Goal: Task Accomplishment & Management: Use online tool/utility

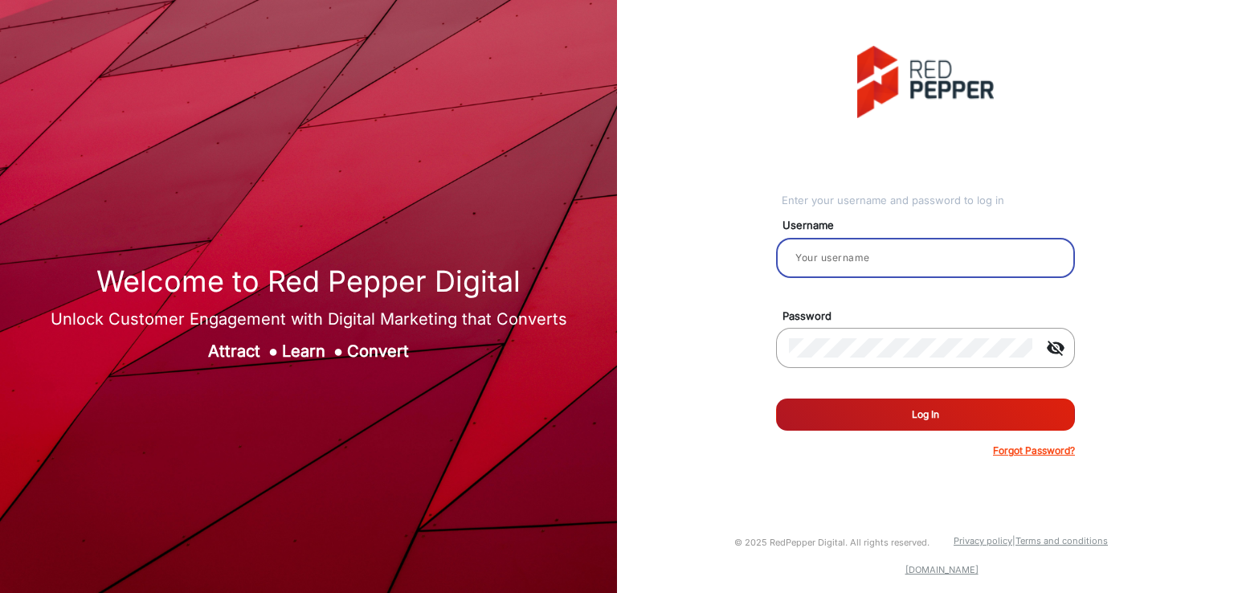
click at [871, 262] on input "email" at bounding box center [925, 257] width 273 height 19
type input "saravanakumar"
click at [688, 253] on div "Enter your username and password to log in Username saravanakumar Password visi…" at bounding box center [925, 252] width 641 height 504
click at [845, 424] on button "Log In" at bounding box center [925, 415] width 299 height 32
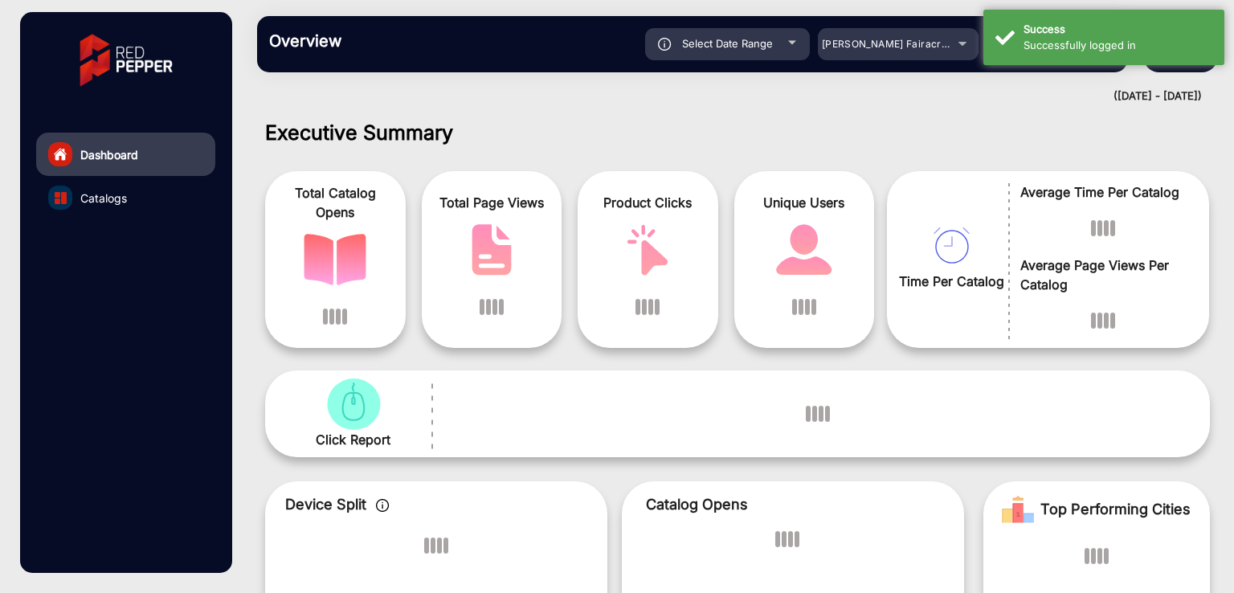
scroll to position [12, 0]
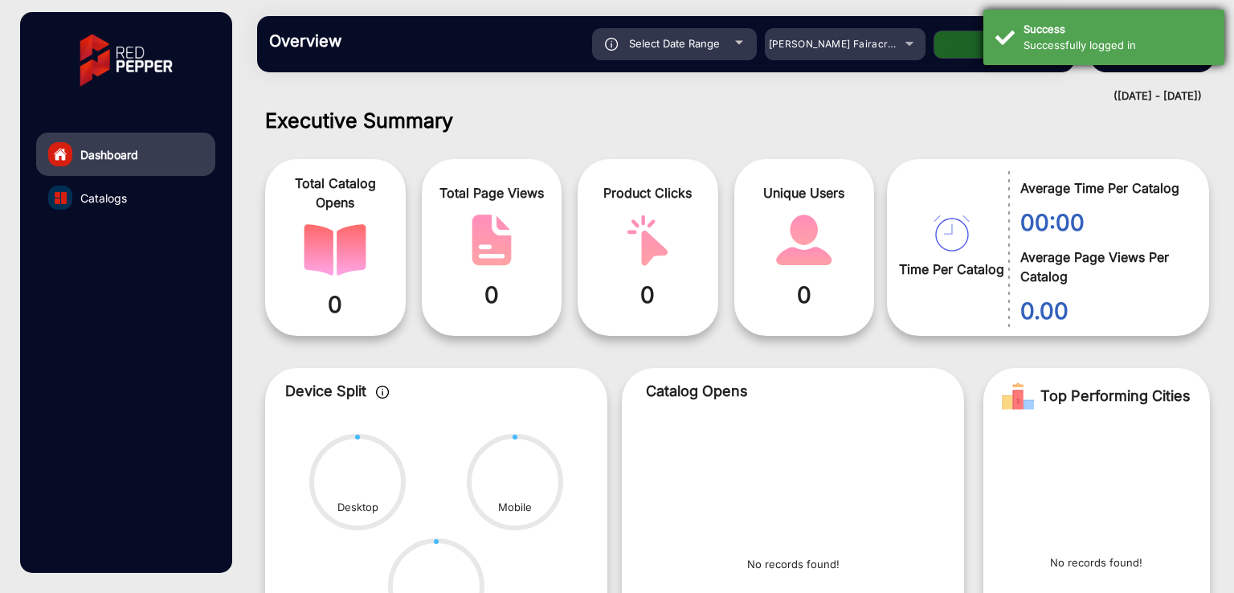
click at [1056, 28] on div "Success" at bounding box center [1118, 30] width 189 height 16
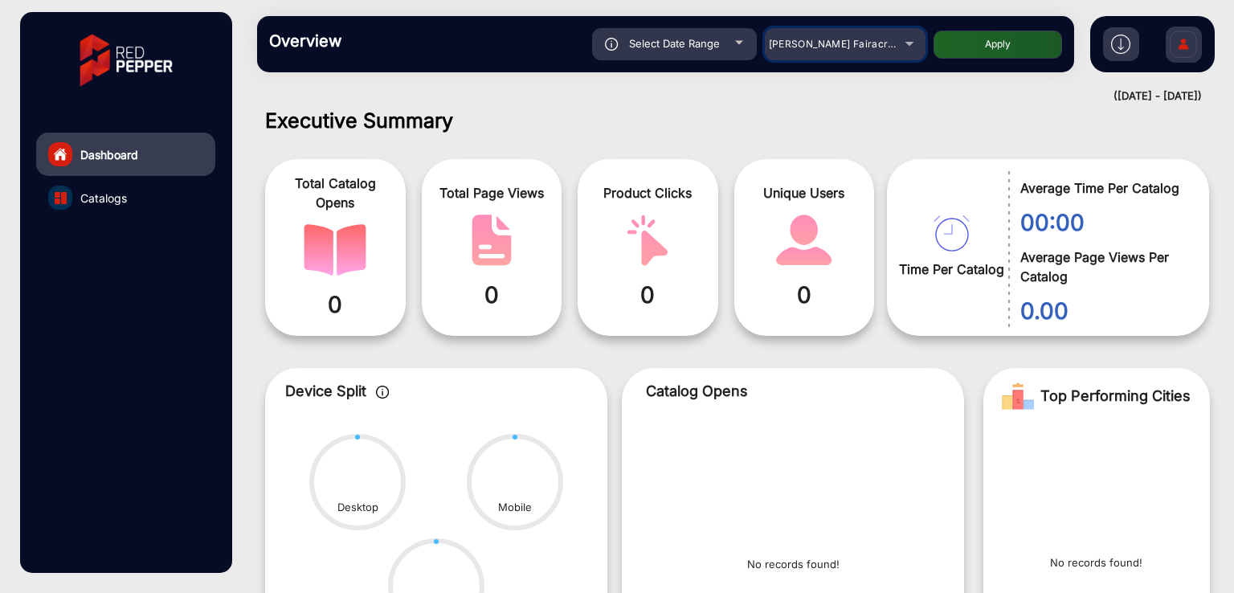
click at [845, 46] on span "Adams Fairacre Farms" at bounding box center [848, 44] width 159 height 12
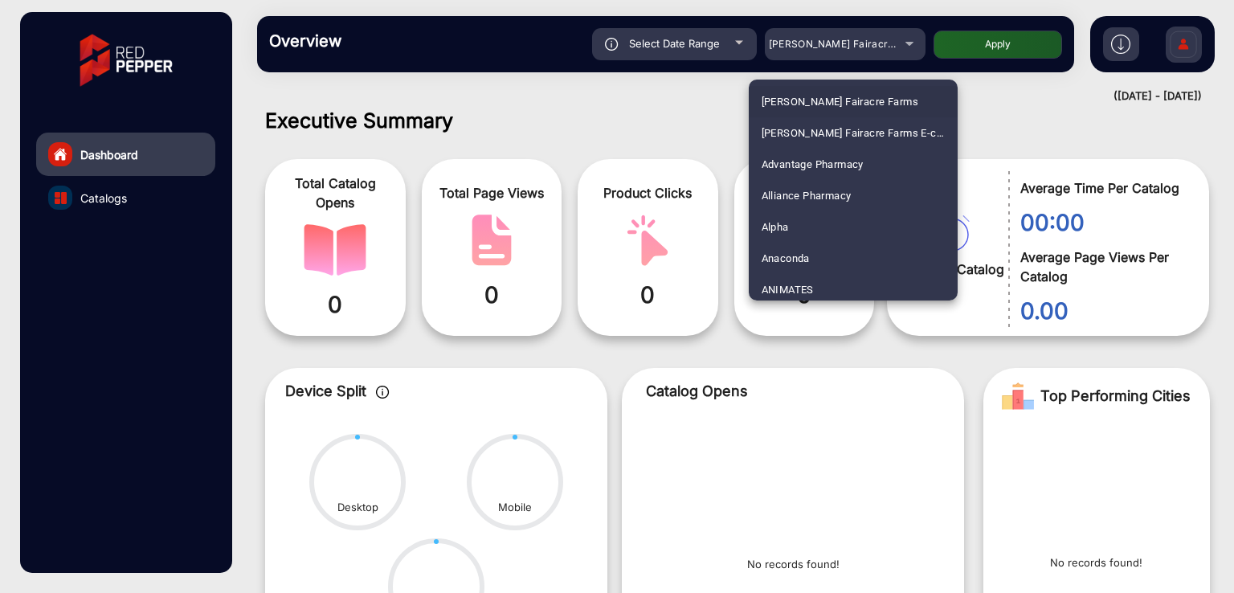
scroll to position [2700, 0]
click at [794, 190] on span "JB Hi-fi" at bounding box center [780, 190] width 36 height 31
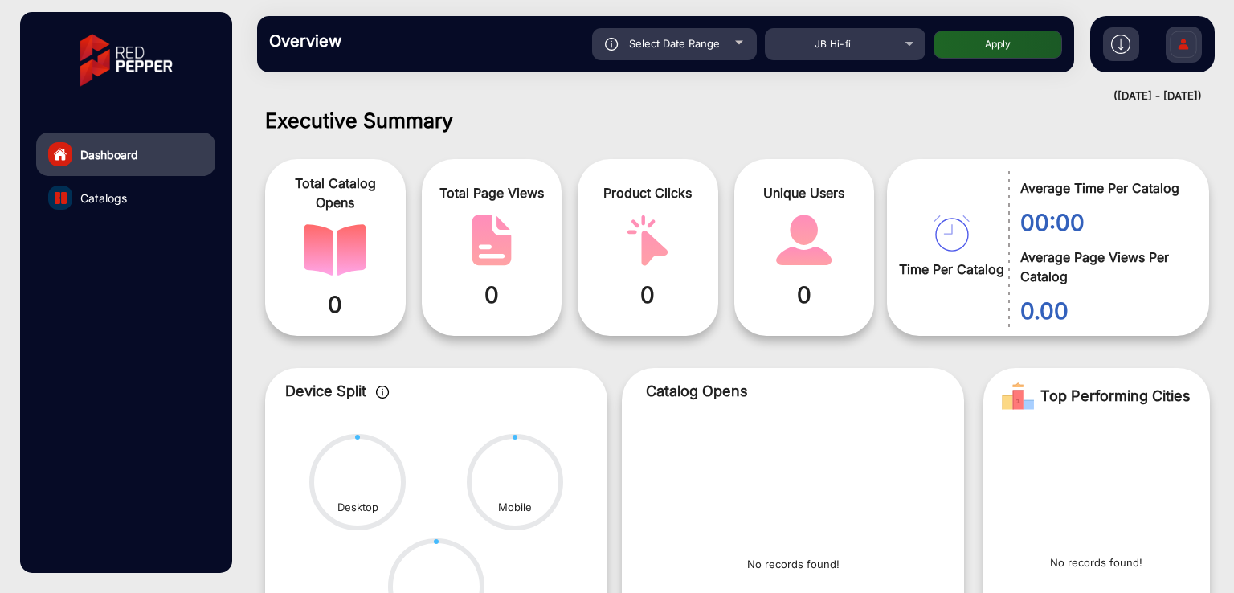
click at [1011, 41] on button "Apply" at bounding box center [998, 45] width 129 height 28
type input "10/4/2025"
type input "10/10/2025"
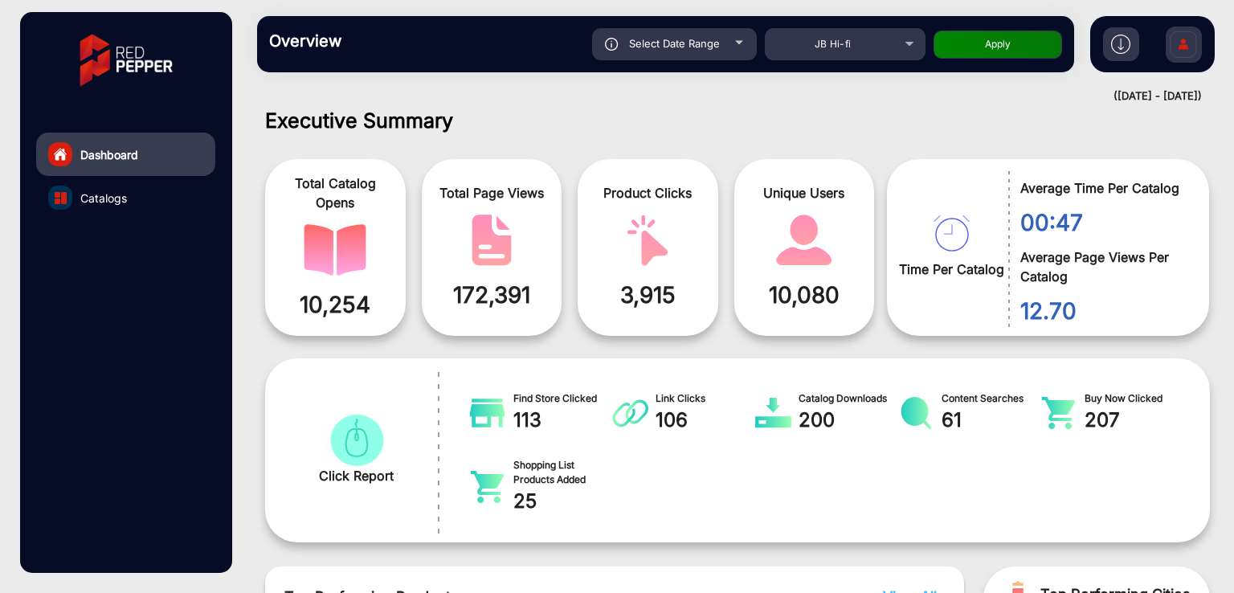
click at [667, 35] on div "Select Date Range" at bounding box center [674, 44] width 165 height 32
type input "10/4/2025"
type input "10/10/2025"
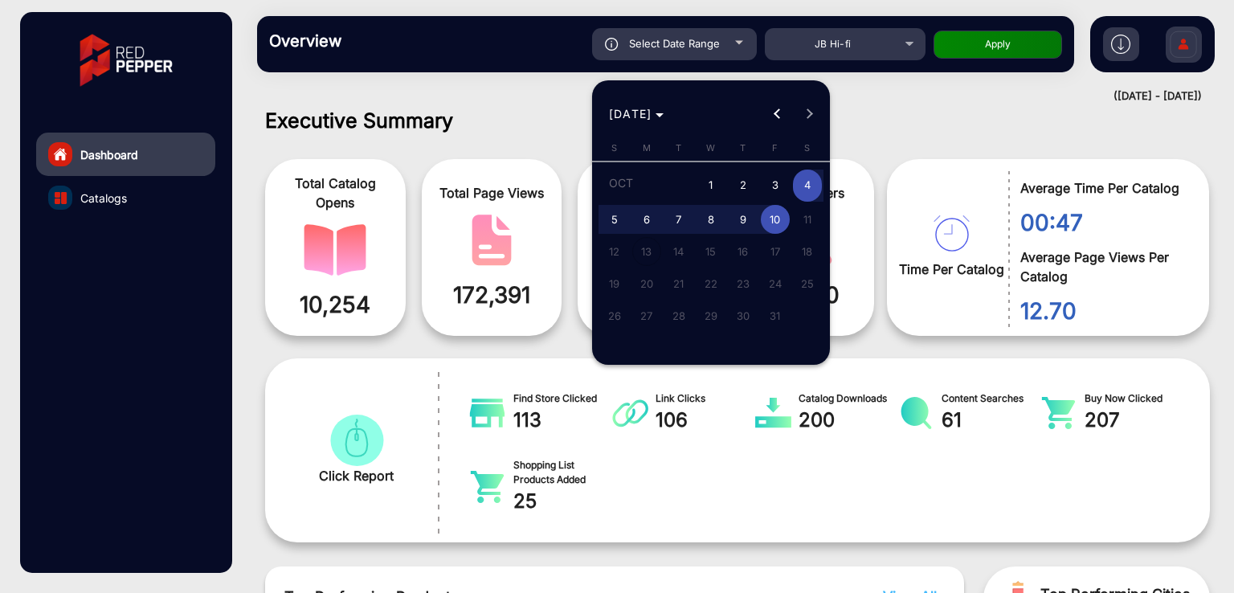
click at [738, 182] on span "2" at bounding box center [743, 186] width 29 height 33
type input "[DATE]"
click at [714, 224] on span "8" at bounding box center [711, 219] width 29 height 29
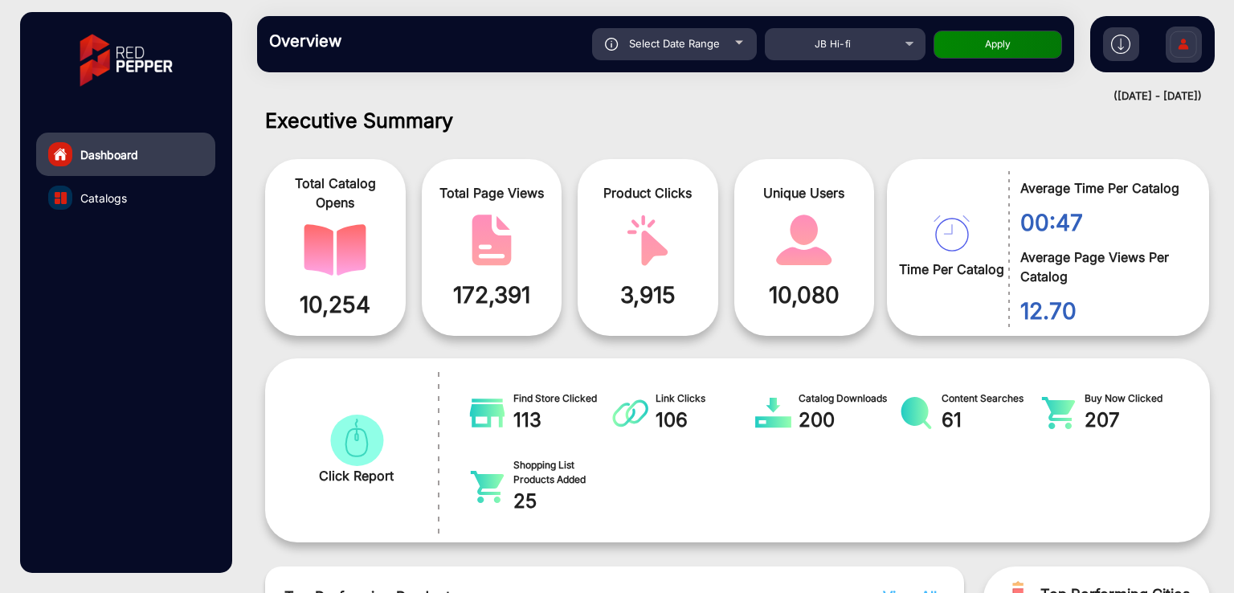
type input "[DATE]"
click at [1003, 39] on button "Apply" at bounding box center [998, 45] width 129 height 28
type input "[DATE]"
click at [80, 201] on link "Catalogs" at bounding box center [125, 197] width 179 height 43
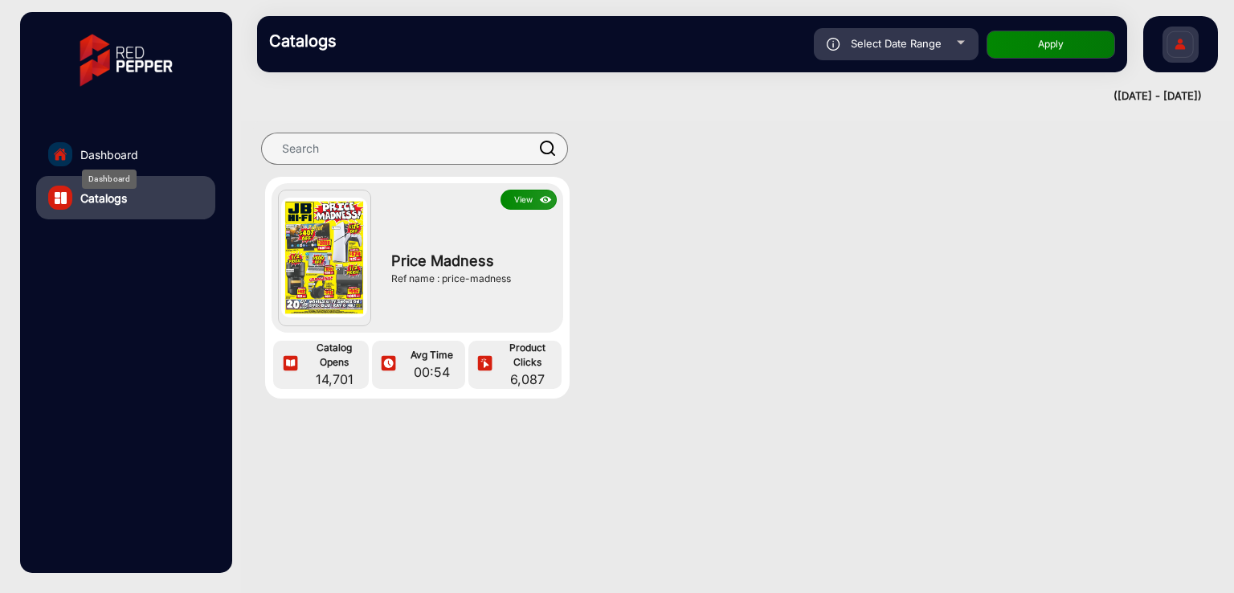
click at [89, 150] on span "Dashboard" at bounding box center [109, 154] width 58 height 17
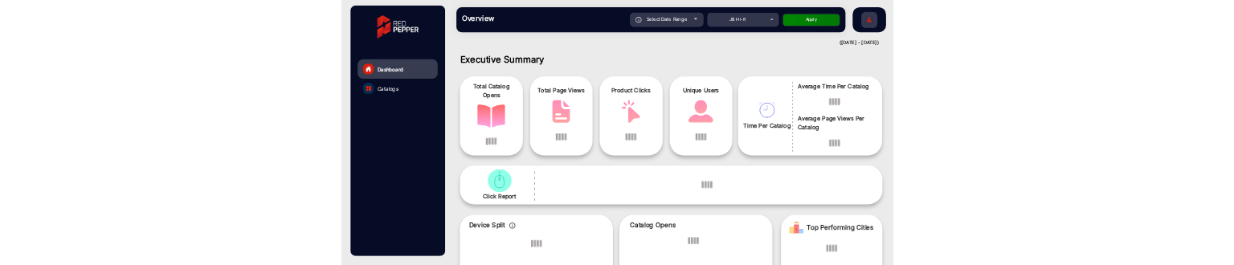
scroll to position [12, 0]
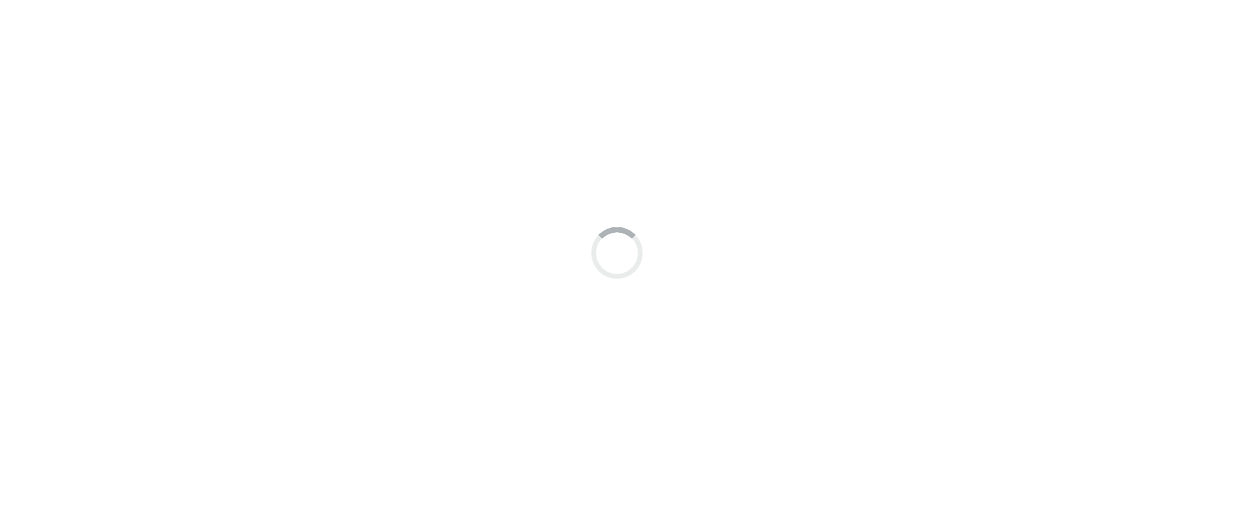
scroll to position [12, 0]
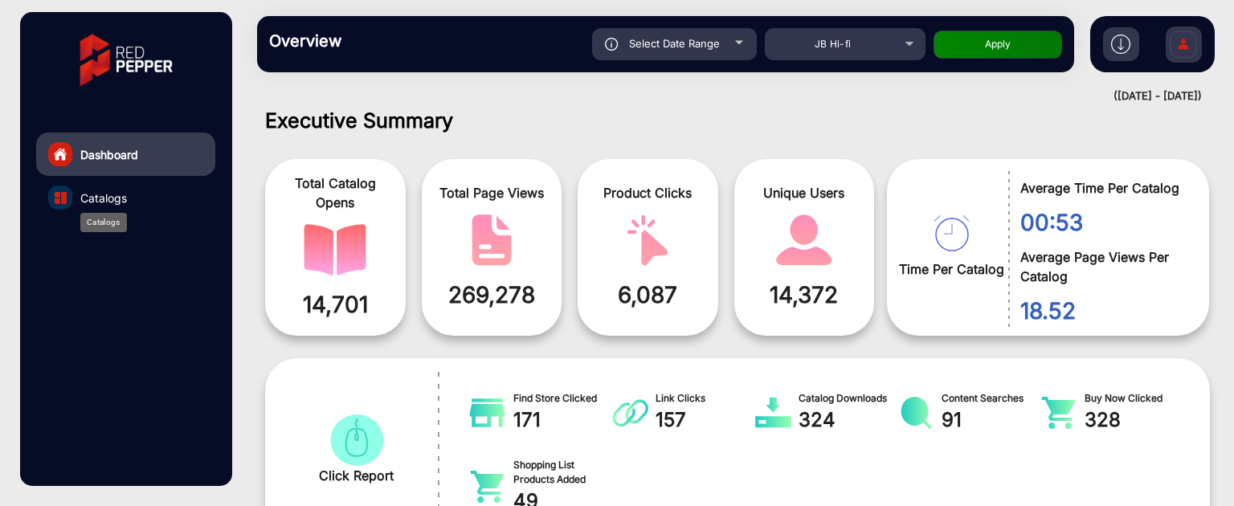
click at [100, 200] on span "Catalogs" at bounding box center [103, 198] width 47 height 17
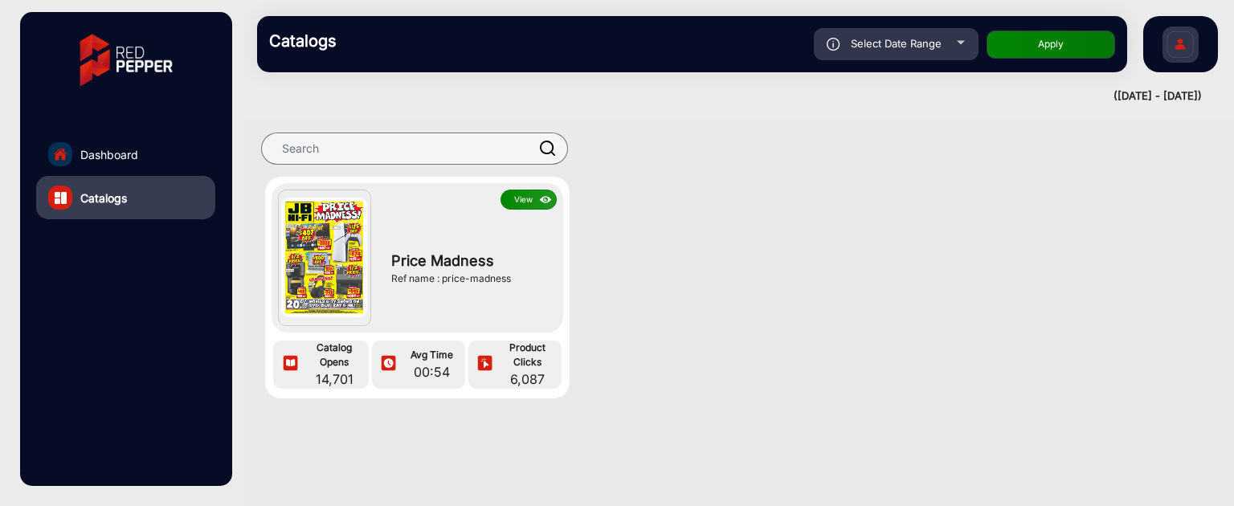
click at [524, 196] on button "View" at bounding box center [529, 200] width 56 height 20
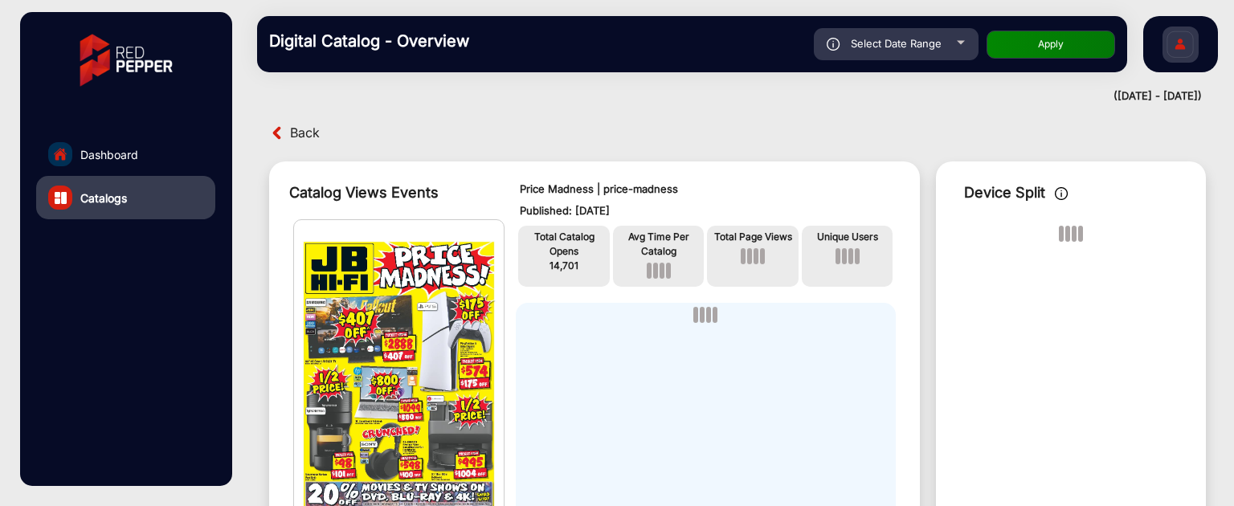
scroll to position [12, 0]
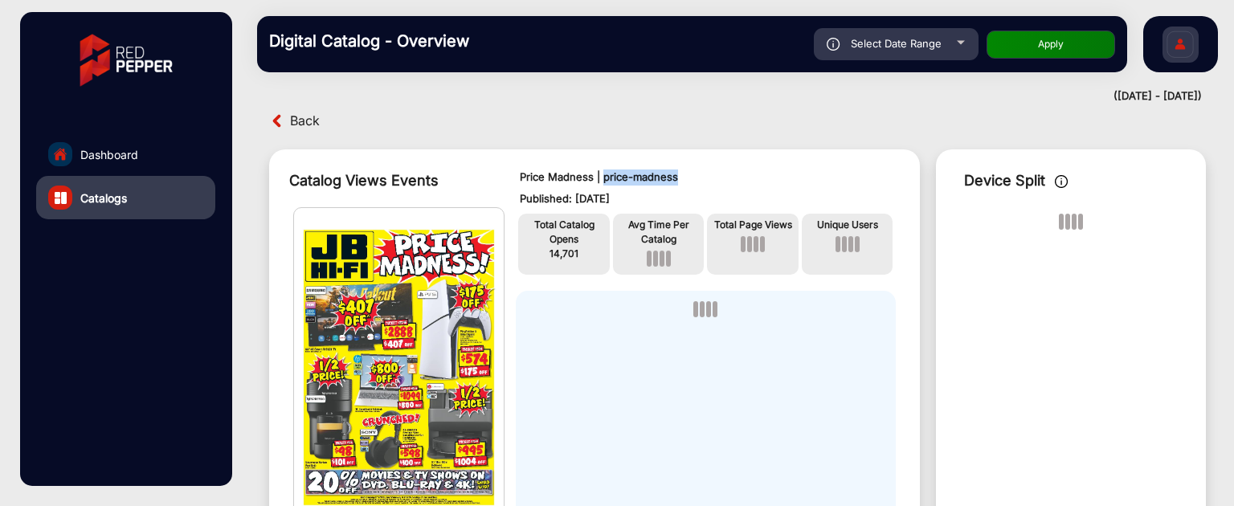
drag, startPoint x: 602, startPoint y: 180, endPoint x: 720, endPoint y: 181, distance: 118.1
click at [720, 181] on p "Price Madness | price-madness" at bounding box center [706, 178] width 373 height 16
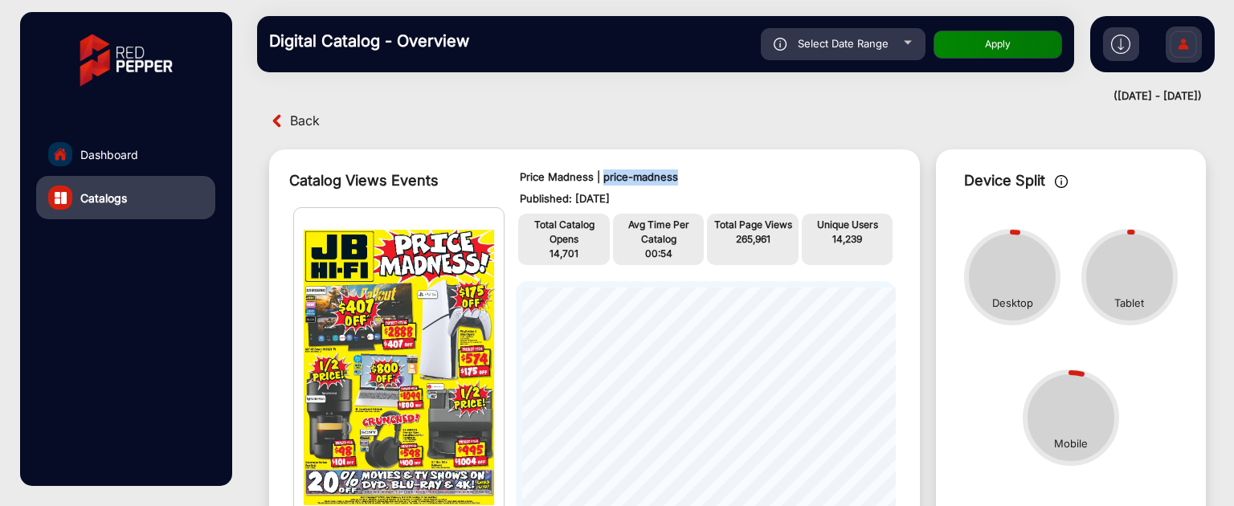
copy p "price-madness"
click at [638, 174] on p "Price Madness | price-madness" at bounding box center [706, 178] width 373 height 16
click at [652, 175] on p "Price Madness | price-madness" at bounding box center [706, 178] width 373 height 16
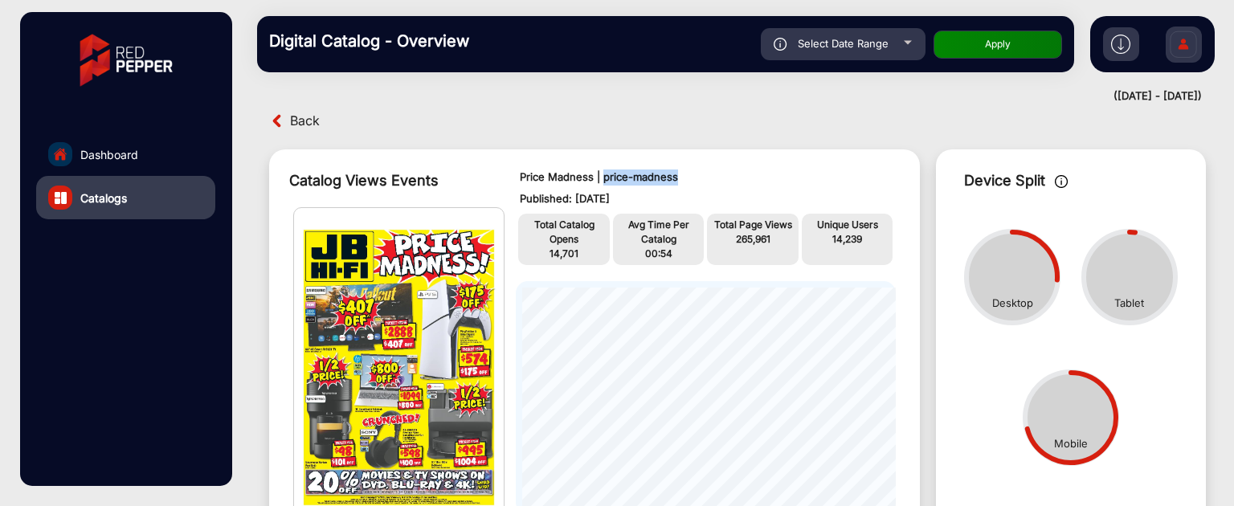
drag, startPoint x: 685, startPoint y: 179, endPoint x: 601, endPoint y: 184, distance: 83.7
click at [601, 184] on p "Price Madness | price-madness" at bounding box center [706, 178] width 373 height 16
copy p "price-madness"
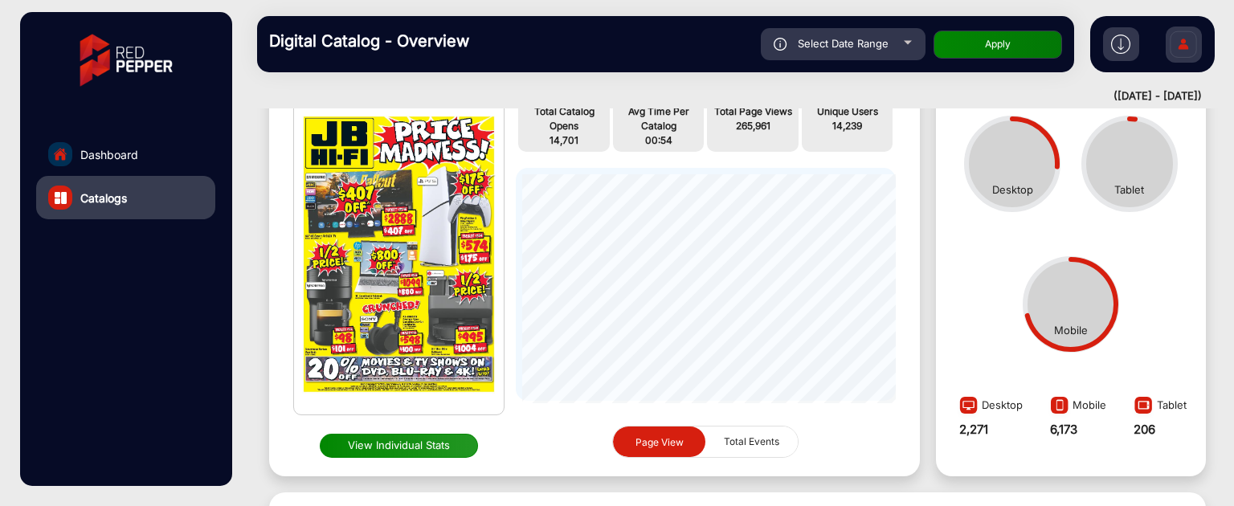
scroll to position [0, 0]
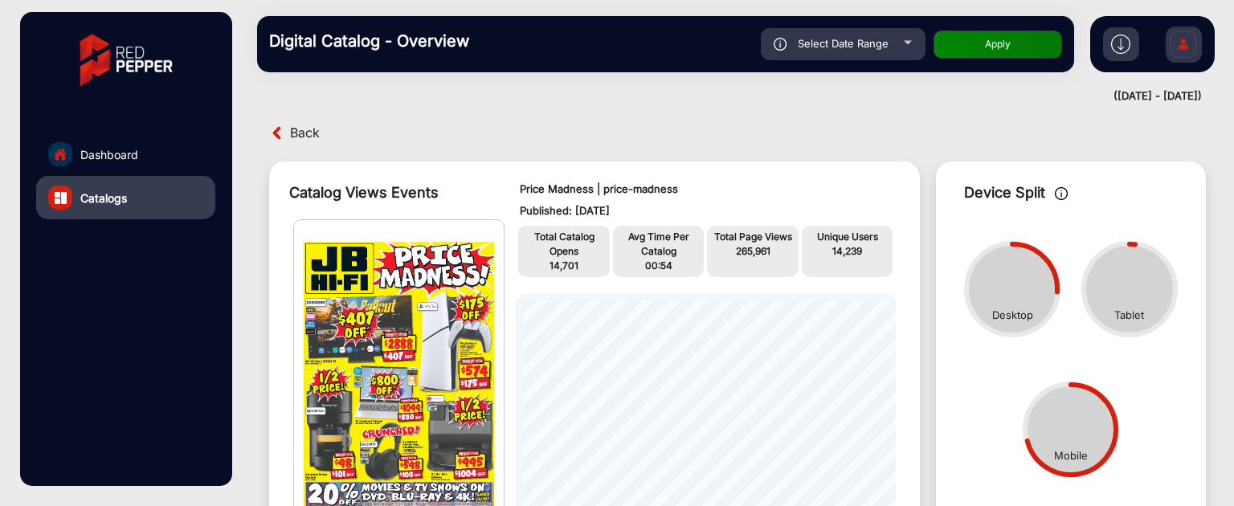
click at [643, 207] on p "Published: [DATE]" at bounding box center [706, 211] width 373 height 16
click at [143, 162] on link "Dashboard" at bounding box center [125, 154] width 179 height 43
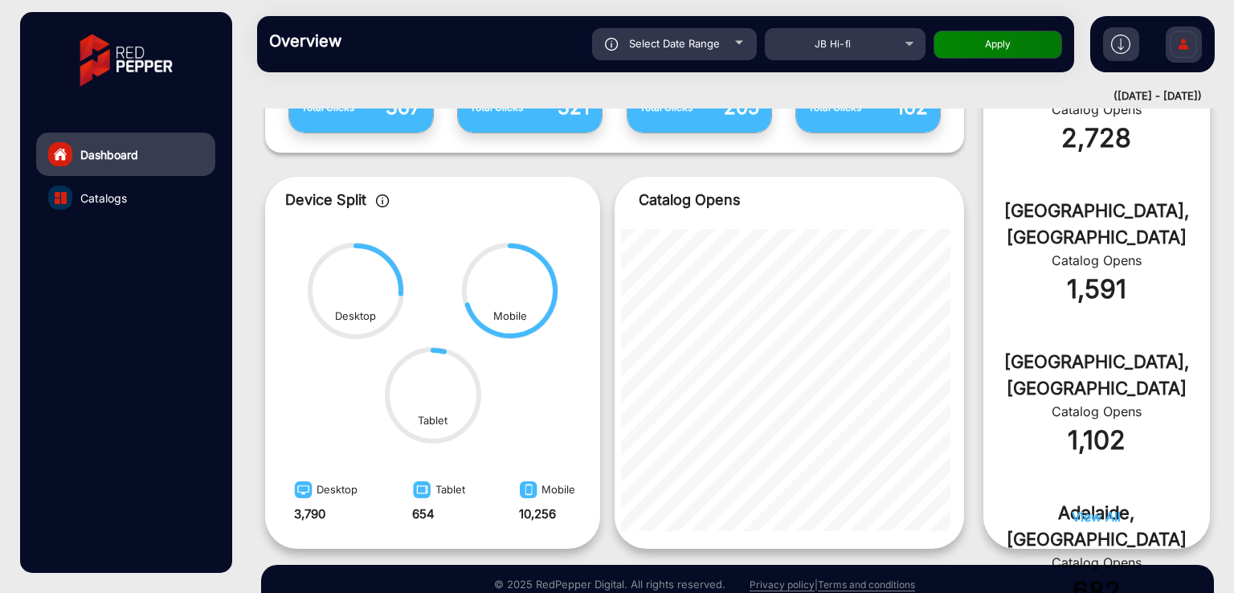
scroll to position [762, 0]
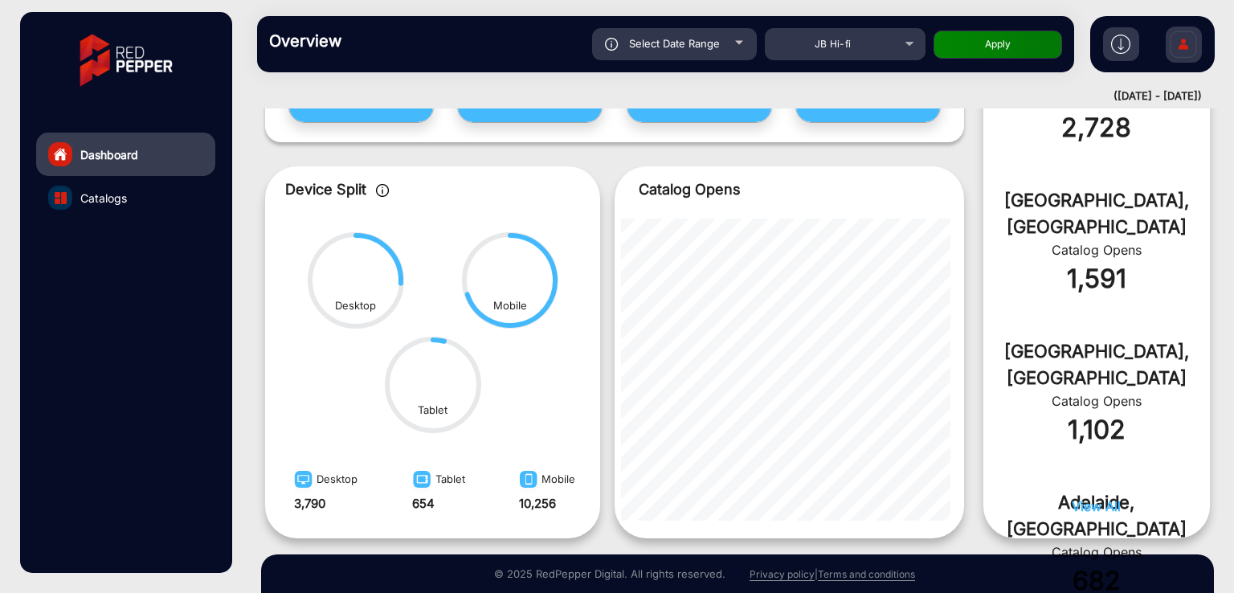
click at [1042, 264] on div "Adelaide, [GEOGRAPHIC_DATA]" at bounding box center [1097, 515] width 178 height 53
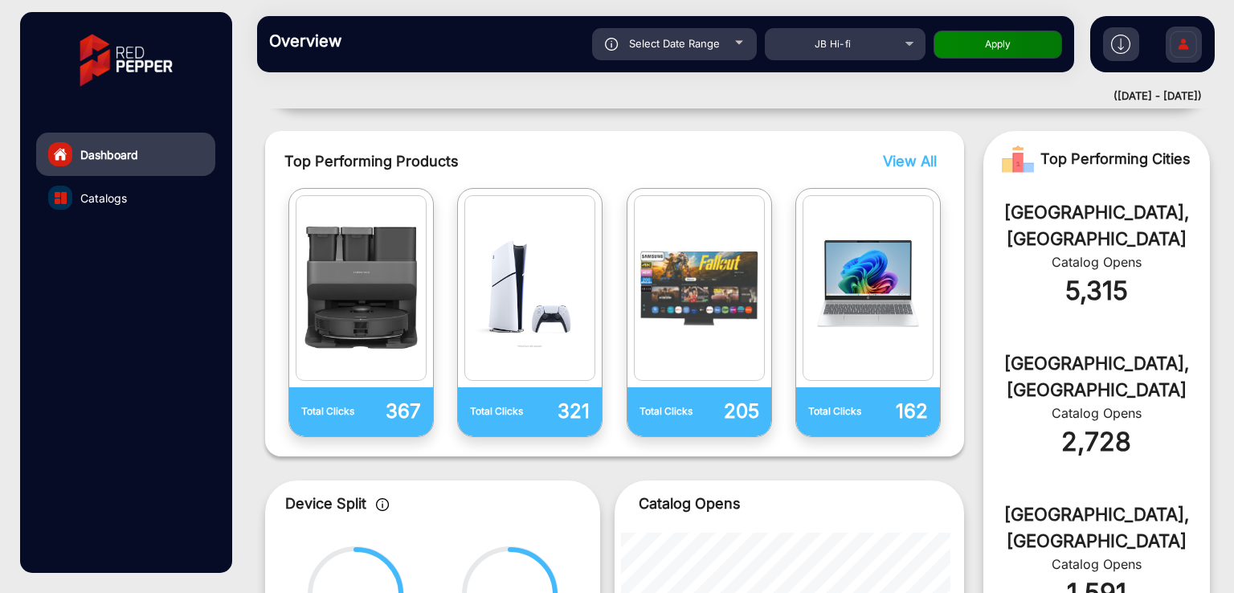
scroll to position [334, 0]
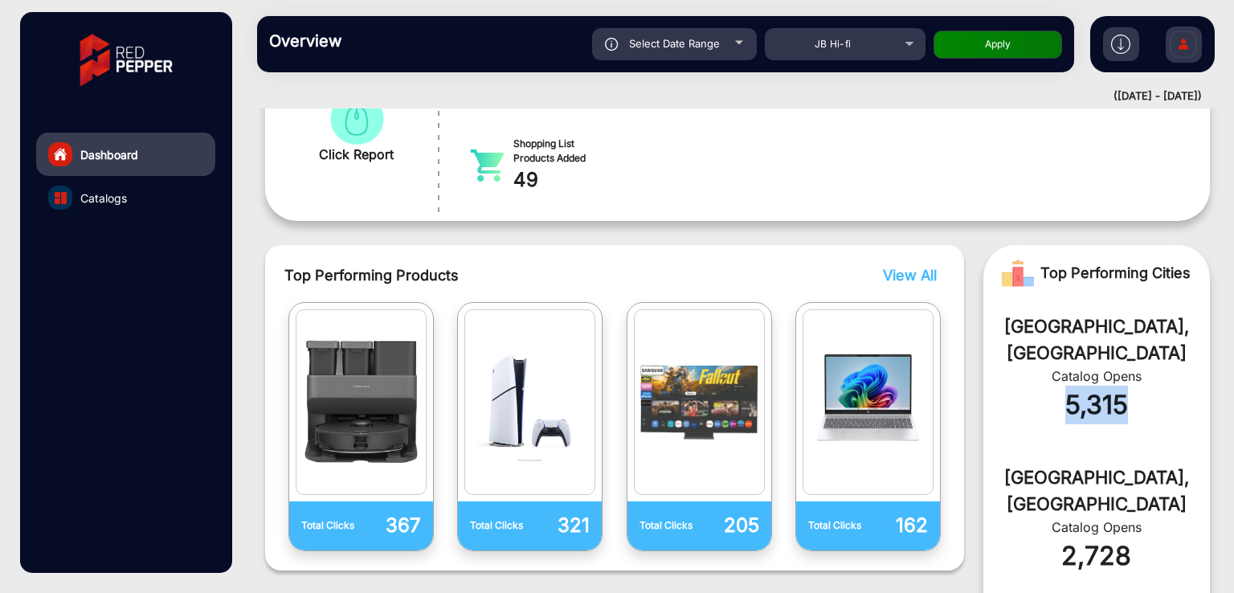
drag, startPoint x: 1062, startPoint y: 374, endPoint x: 1128, endPoint y: 383, distance: 67.3
click at [1128, 264] on div "5,315" at bounding box center [1097, 405] width 178 height 39
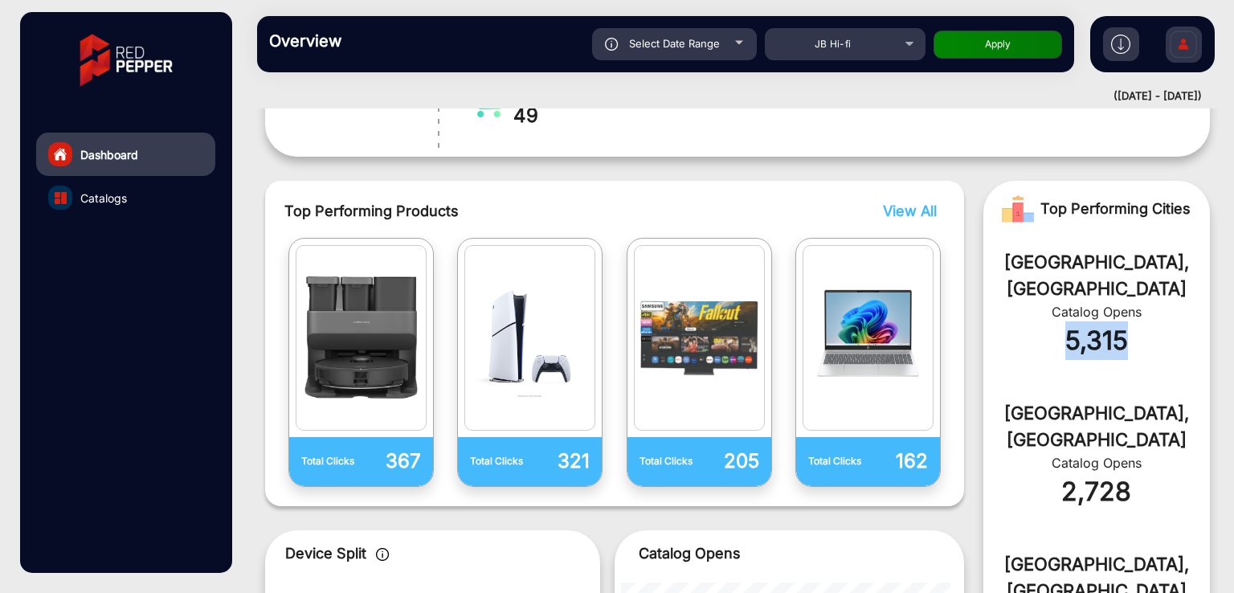
scroll to position [440, 0]
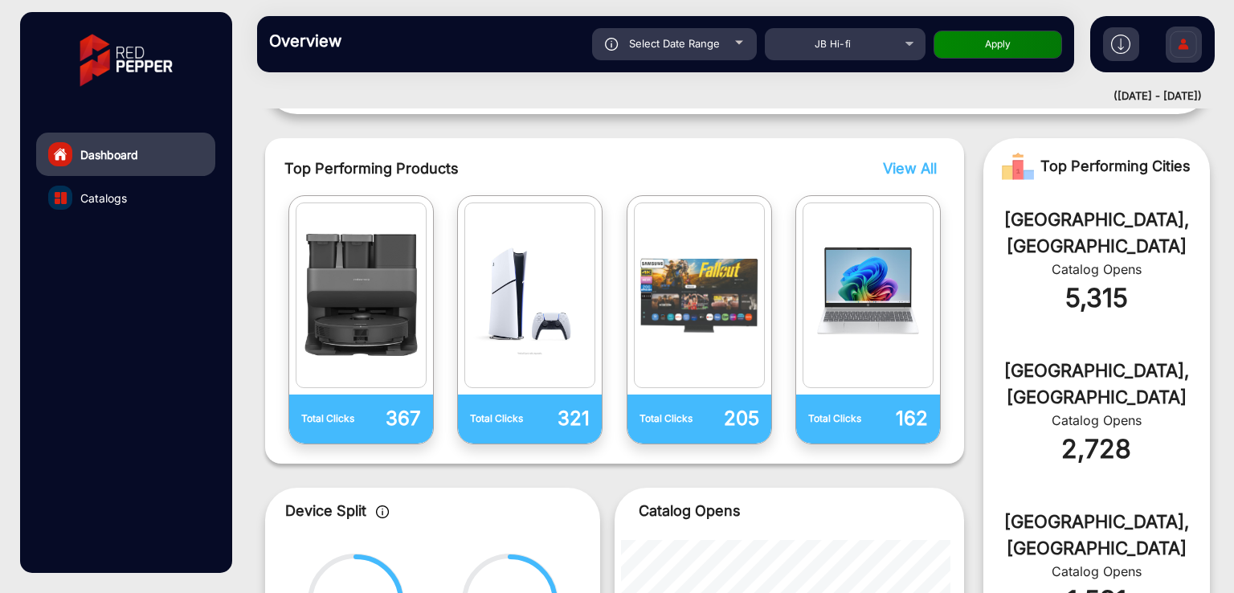
click at [1109, 264] on div "2,728" at bounding box center [1097, 449] width 178 height 39
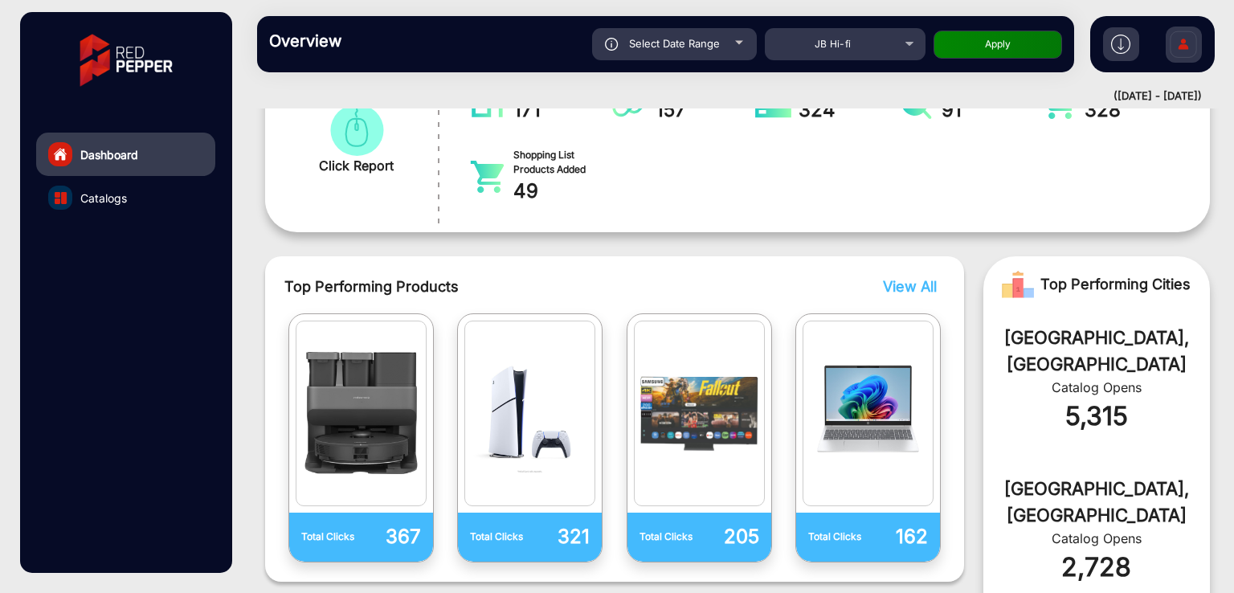
scroll to position [321, 0]
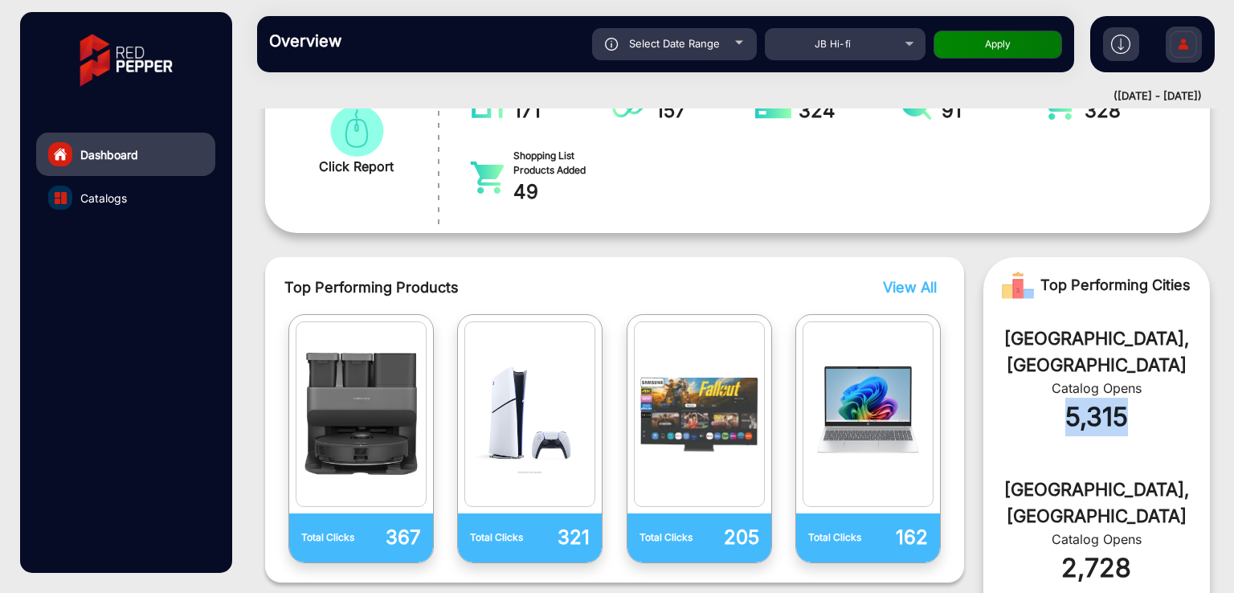
drag, startPoint x: 1058, startPoint y: 391, endPoint x: 1183, endPoint y: 412, distance: 127.1
click at [1184, 264] on div "[GEOGRAPHIC_DATA], AU Catalog Opens 5,315" at bounding box center [1097, 388] width 227 height 151
click at [1183, 264] on div "[GEOGRAPHIC_DATA], AU Catalog Opens 5,315" at bounding box center [1097, 388] width 227 height 151
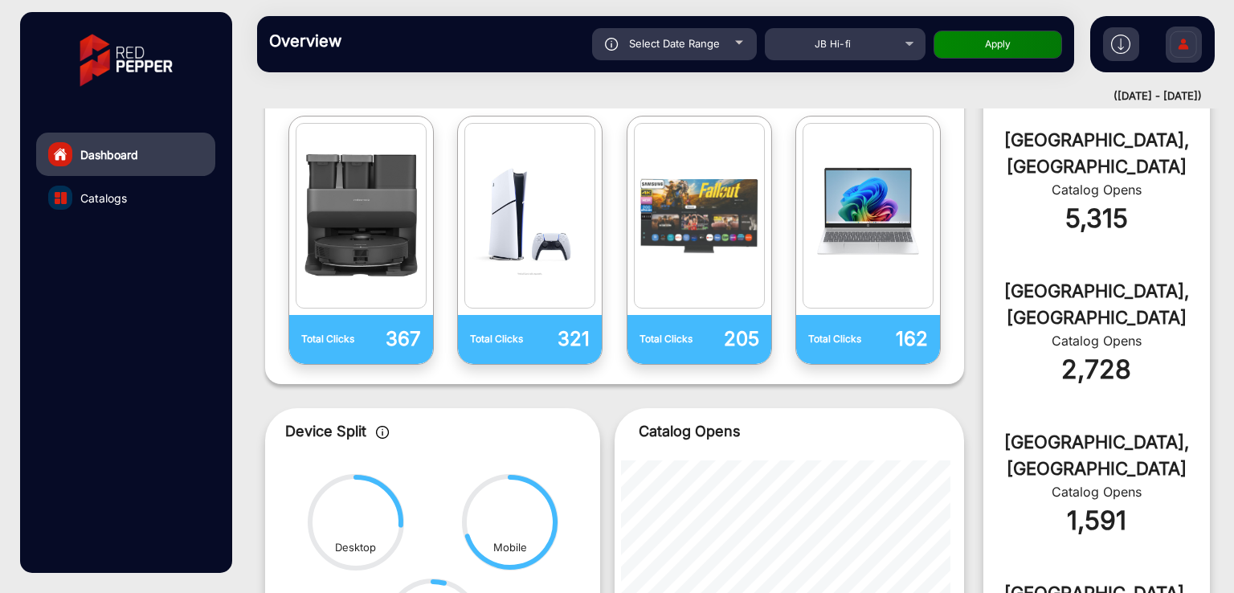
scroll to position [214, 0]
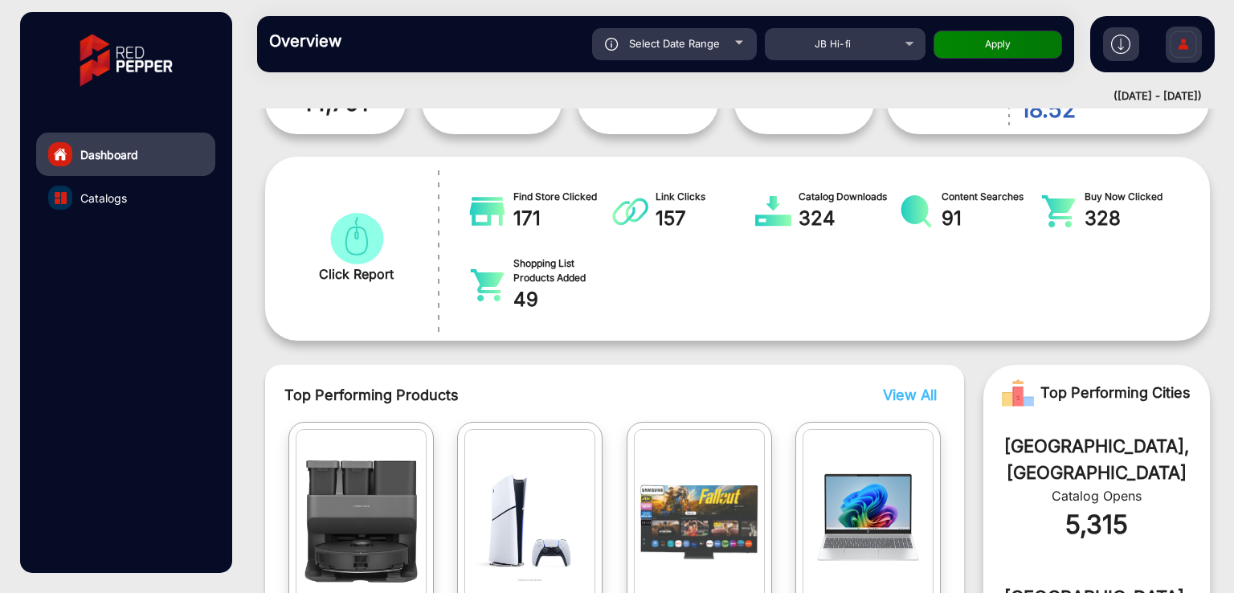
click at [1107, 42] on div at bounding box center [1121, 44] width 36 height 34
click at [1124, 35] on img at bounding box center [1120, 44] width 19 height 19
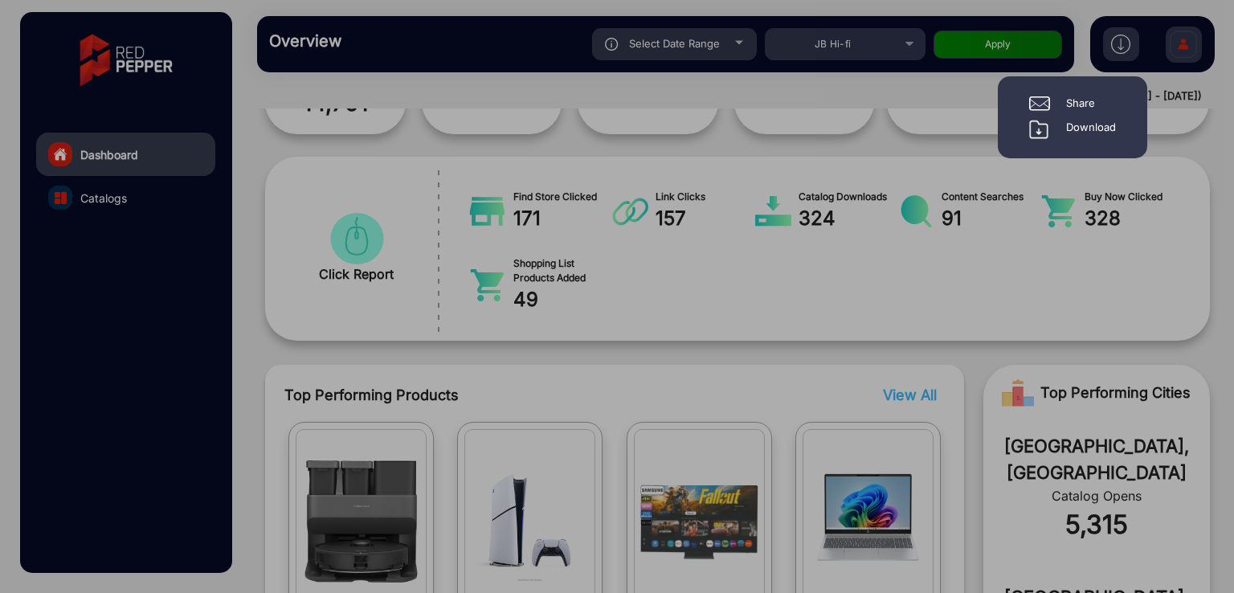
click at [1077, 121] on div "Download" at bounding box center [1091, 129] width 50 height 19
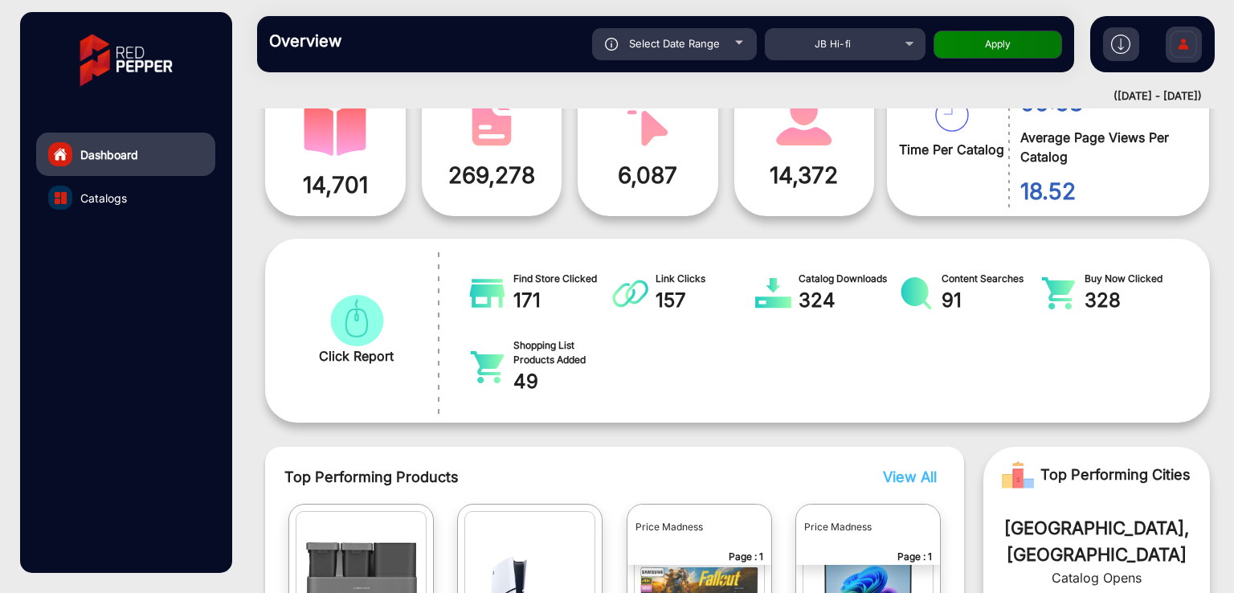
scroll to position [0, 0]
